Goal: Transaction & Acquisition: Subscribe to service/newsletter

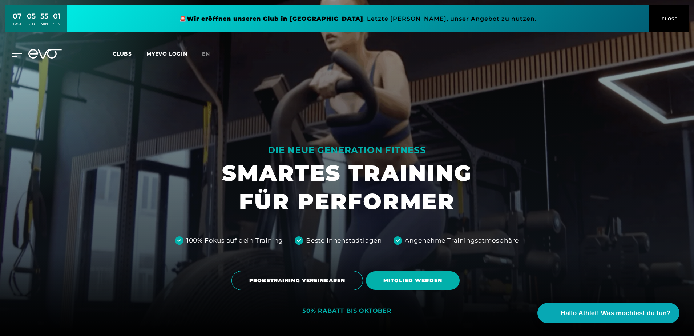
click at [15, 52] on icon at bounding box center [17, 53] width 11 height 7
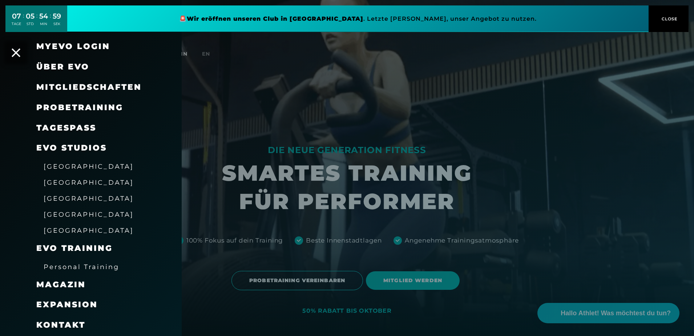
click at [88, 87] on span "Mitgliedschaften" at bounding box center [88, 87] width 105 height 10
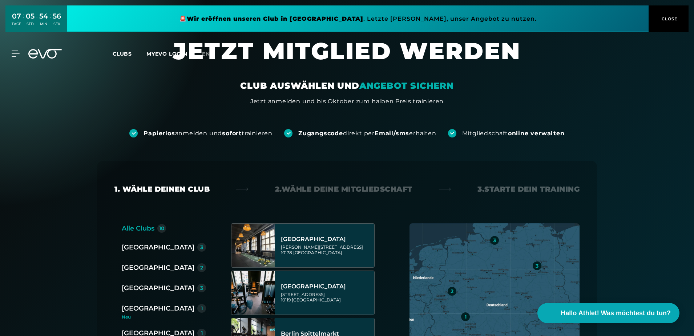
click at [136, 264] on div "[GEOGRAPHIC_DATA]" at bounding box center [158, 267] width 73 height 10
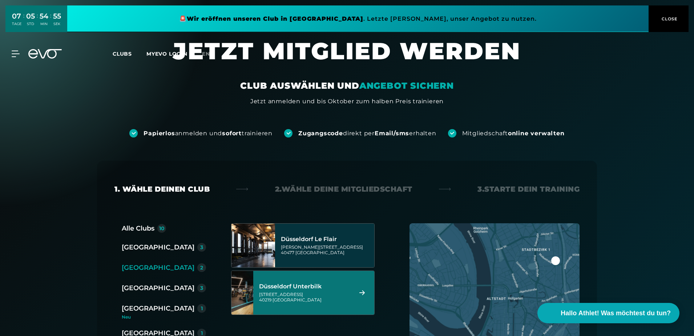
click at [318, 285] on div "Düsseldorf Unterbilk" at bounding box center [304, 286] width 91 height 7
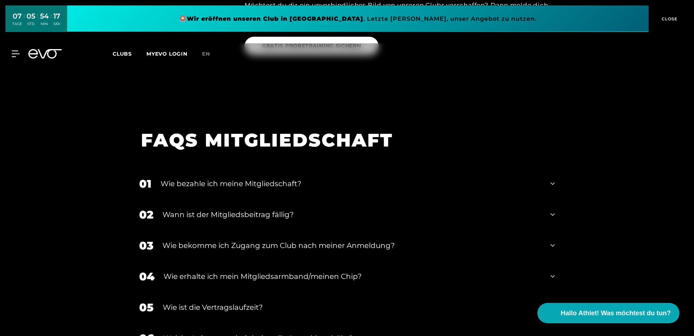
scroll to position [1177, 0]
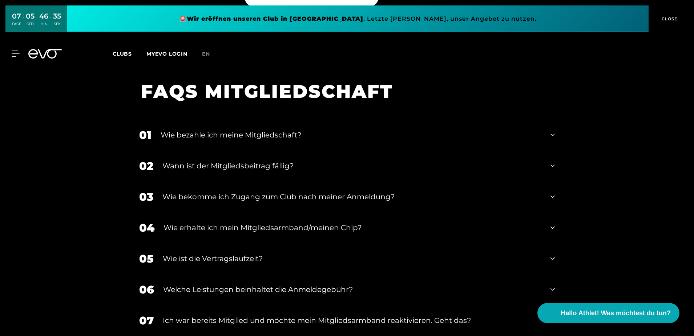
click at [244, 160] on div "Wann ist der Mitgliedsbeitrag fällig?" at bounding box center [351, 165] width 379 height 11
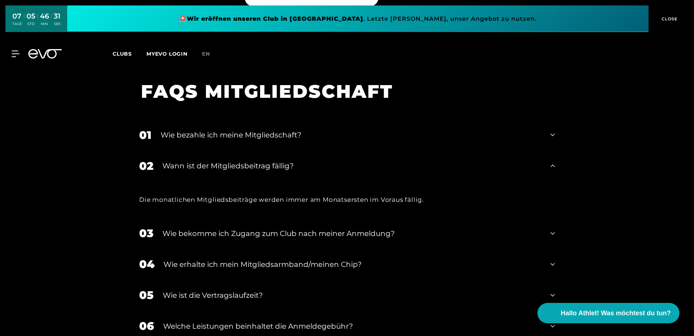
click at [233, 129] on div "Wie bezahle ich meine Mitgliedschaft?" at bounding box center [351, 134] width 381 height 11
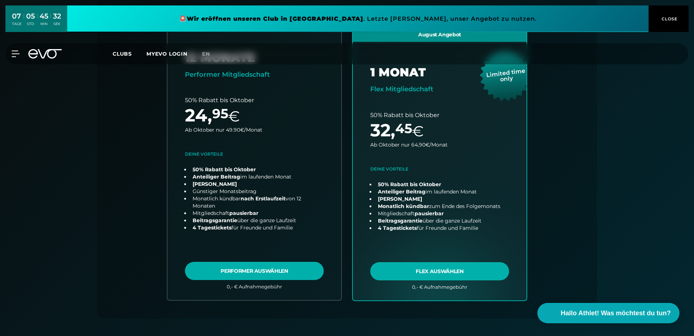
scroll to position [161, 0]
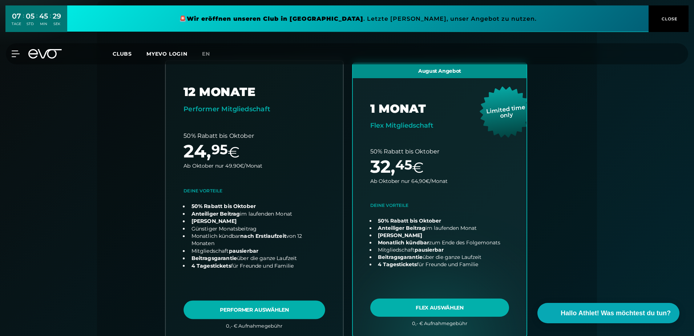
click at [260, 305] on link "choose plan" at bounding box center [254, 200] width 177 height 278
